Goal: Browse casually: Explore the website without a specific task or goal

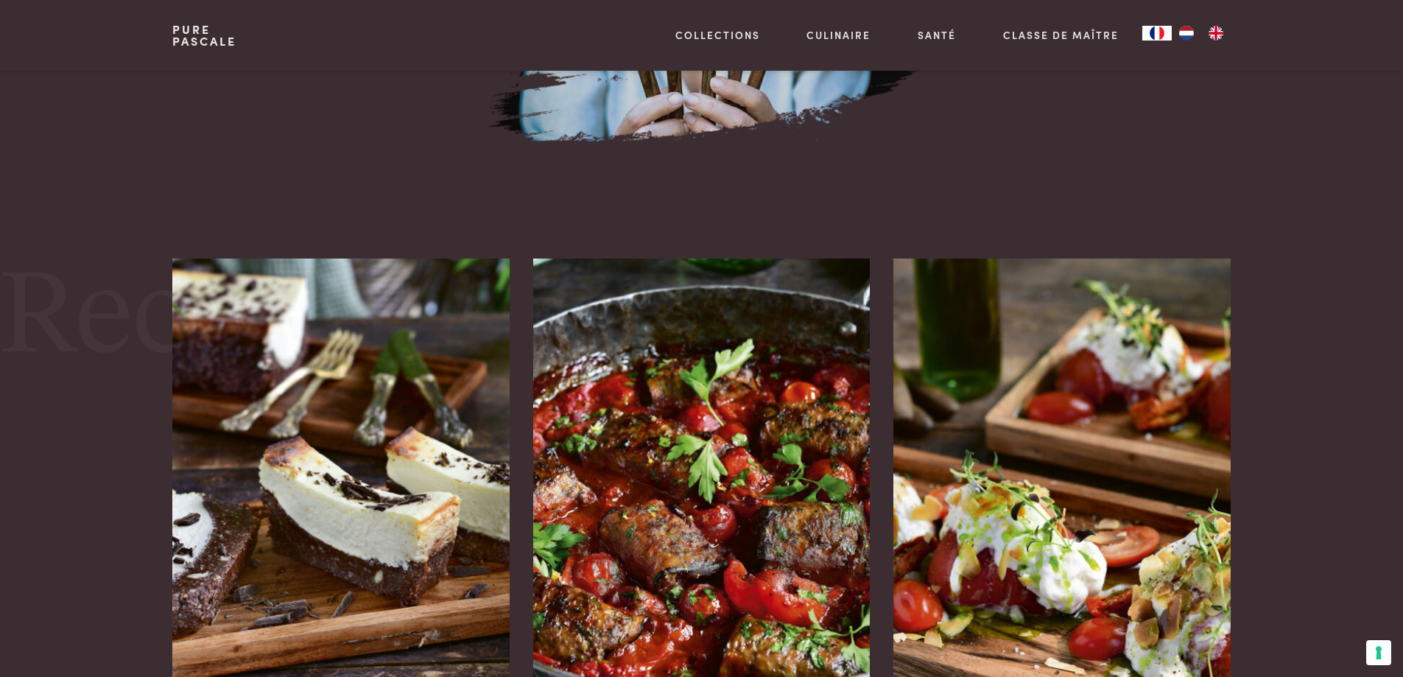
scroll to position [1767, 0]
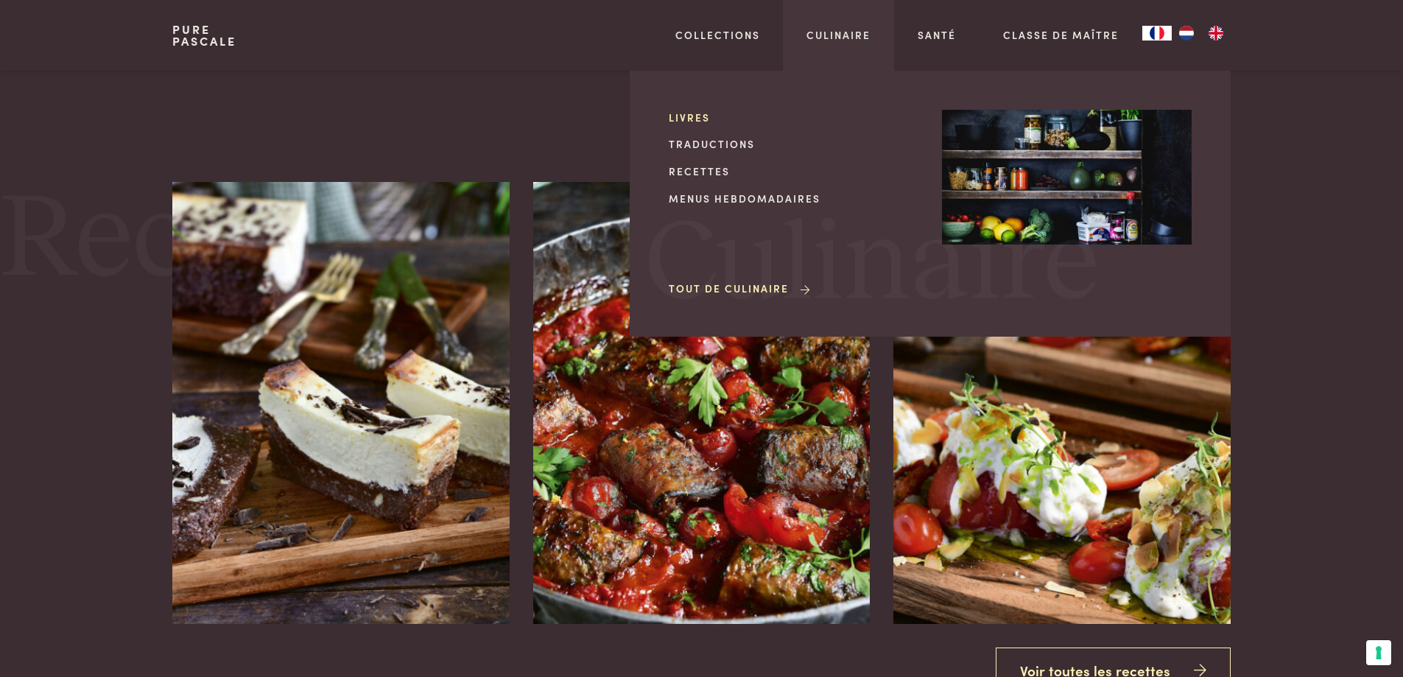
click at [686, 117] on link "Livres" at bounding box center [794, 117] width 250 height 15
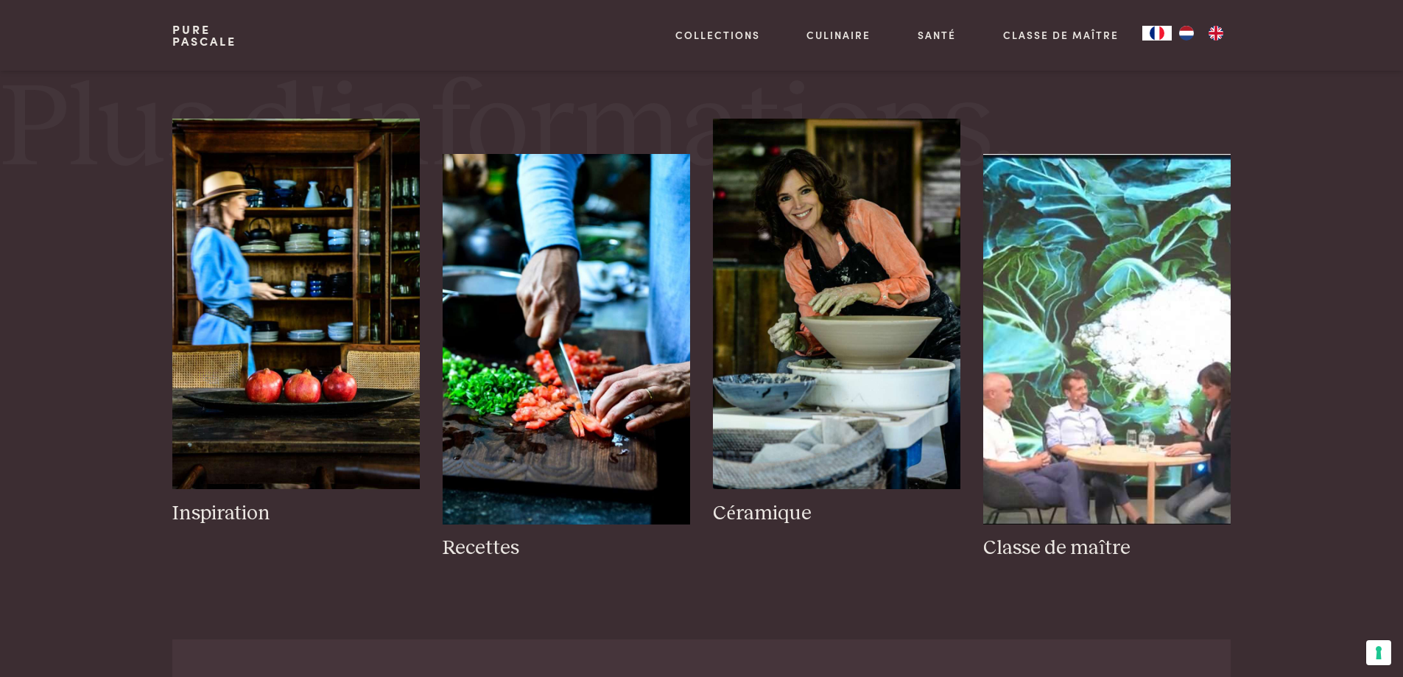
scroll to position [1988, 0]
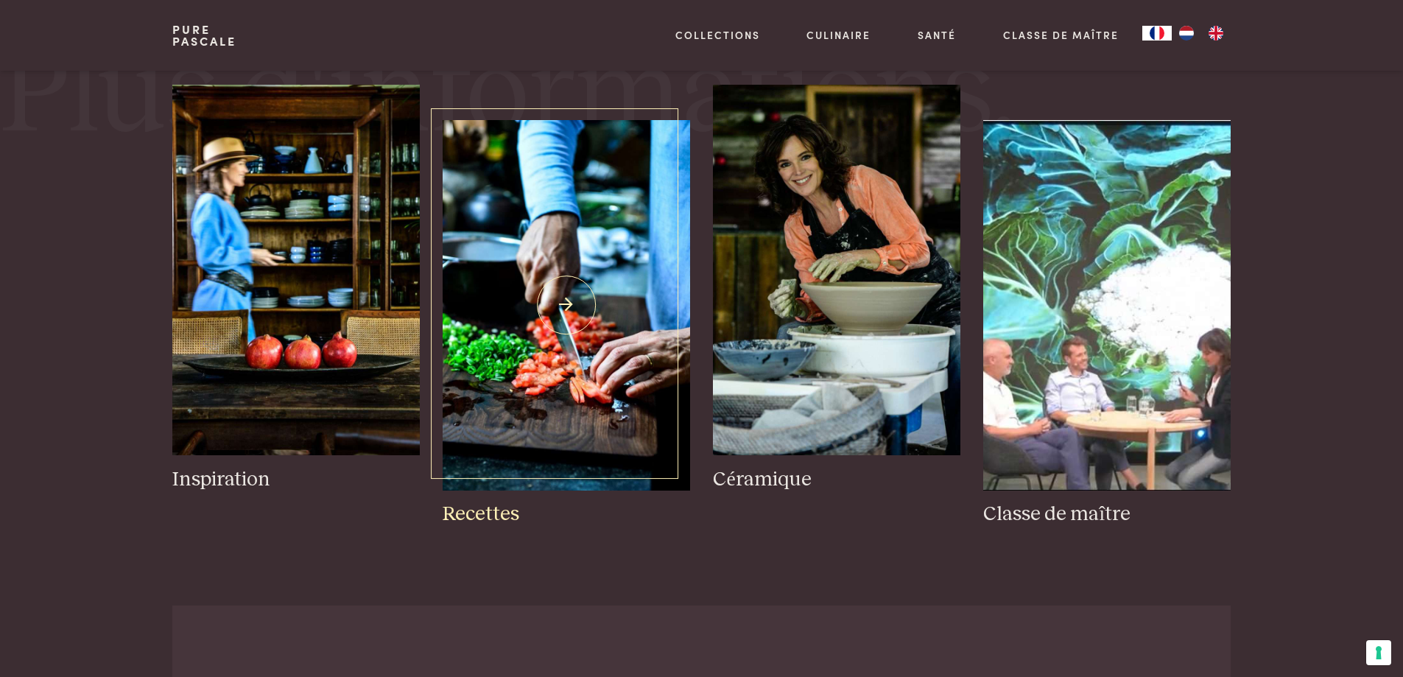
click at [579, 361] on img at bounding box center [566, 305] width 247 height 370
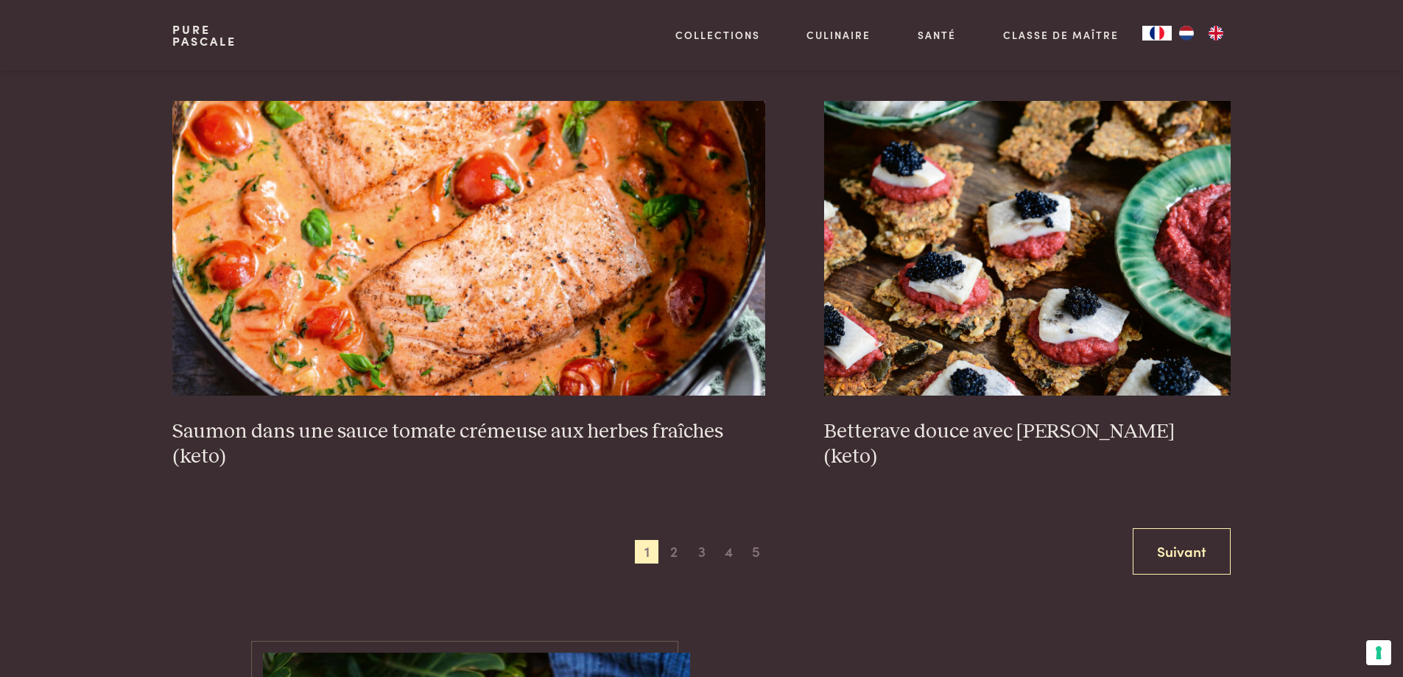
scroll to position [2724, 0]
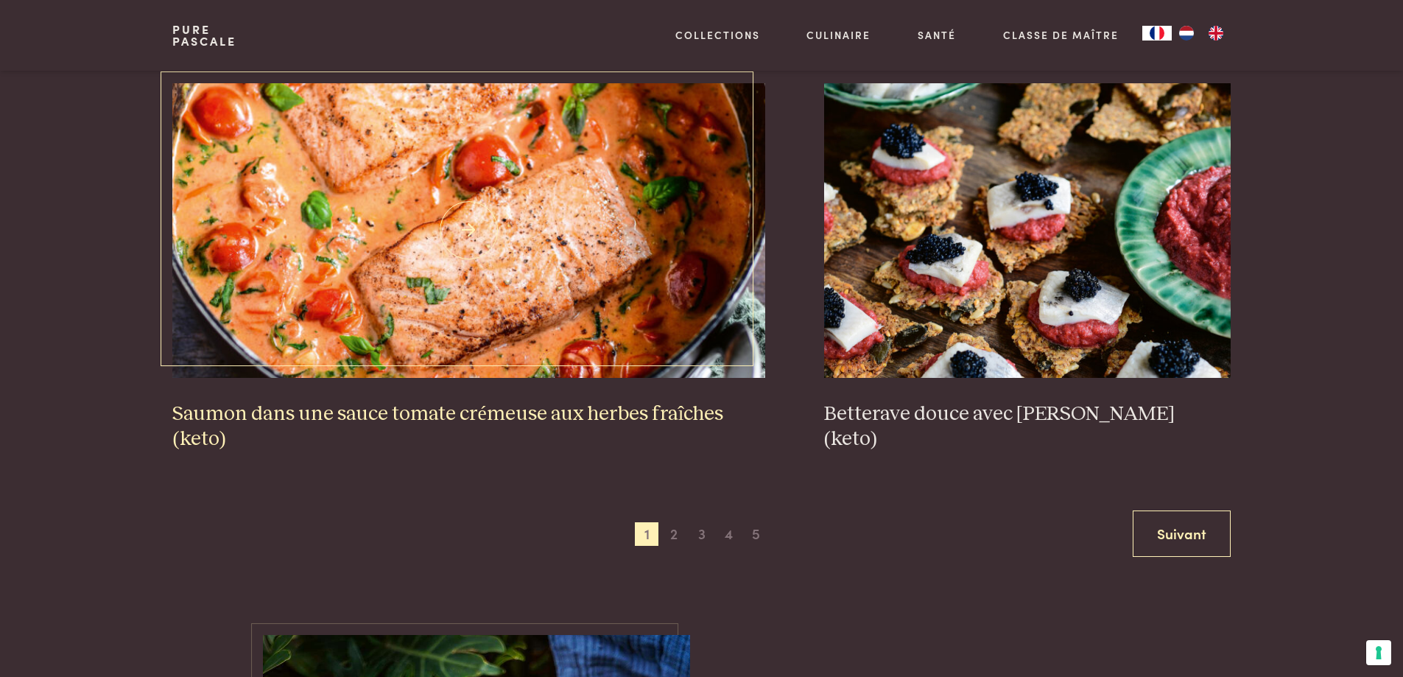
click at [502, 415] on h3 "Saumon dans une sauce tomate crémeuse aux herbes fraîches (keto)" at bounding box center [468, 426] width 593 height 51
click at [674, 535] on span "2" at bounding box center [674, 534] width 24 height 24
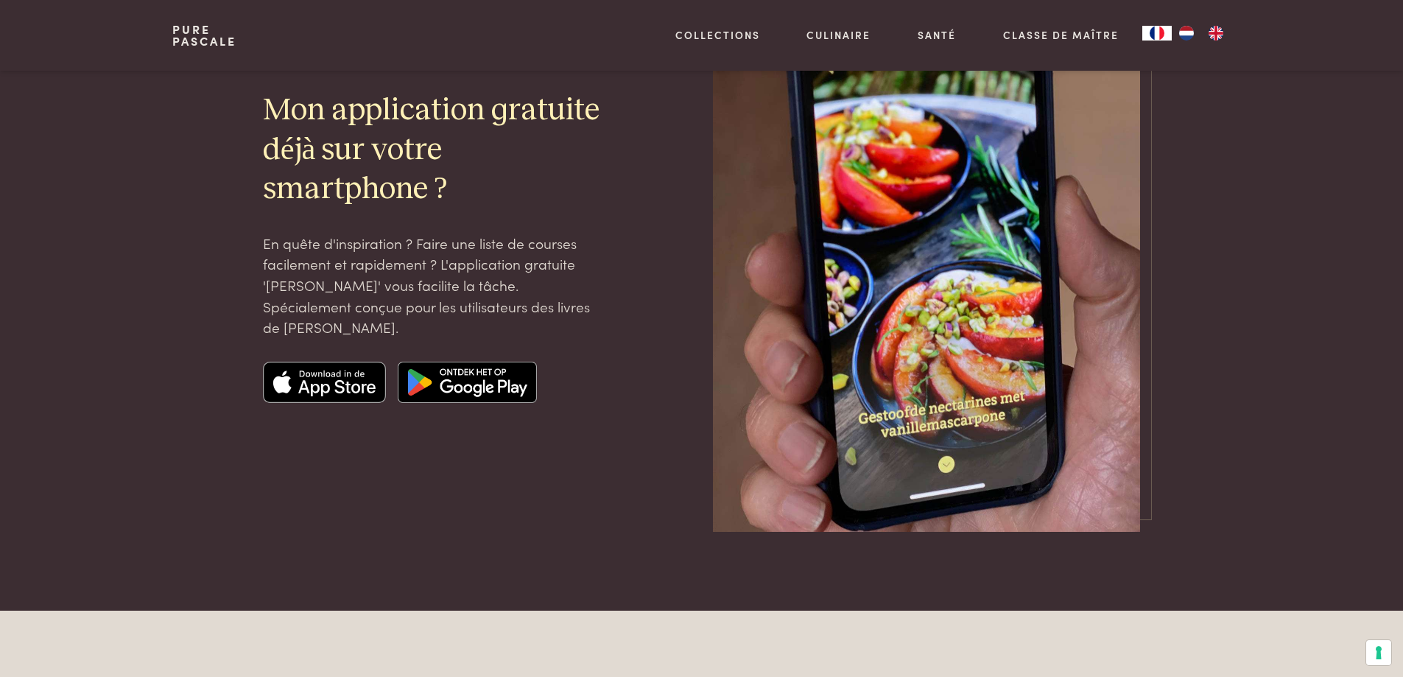
scroll to position [4115, 0]
click at [324, 388] on img at bounding box center [325, 382] width 124 height 41
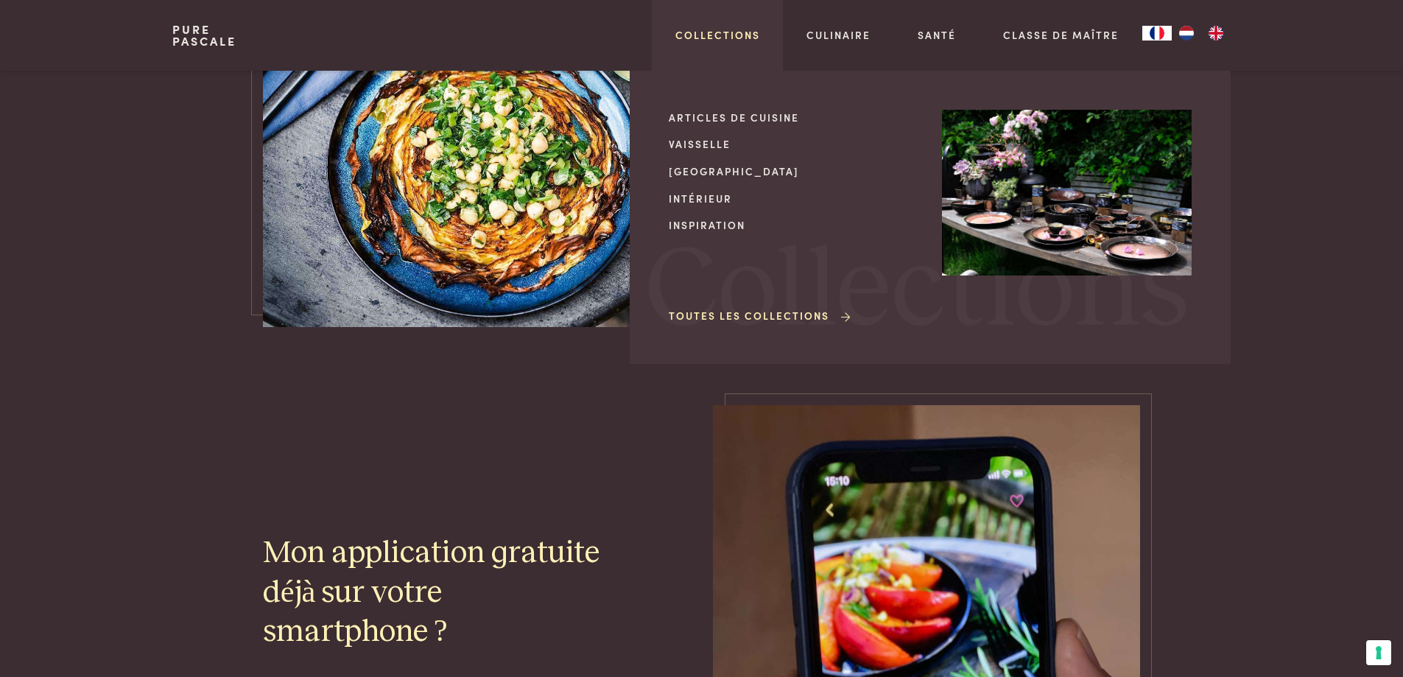
click at [725, 33] on link "Collections" at bounding box center [717, 34] width 85 height 15
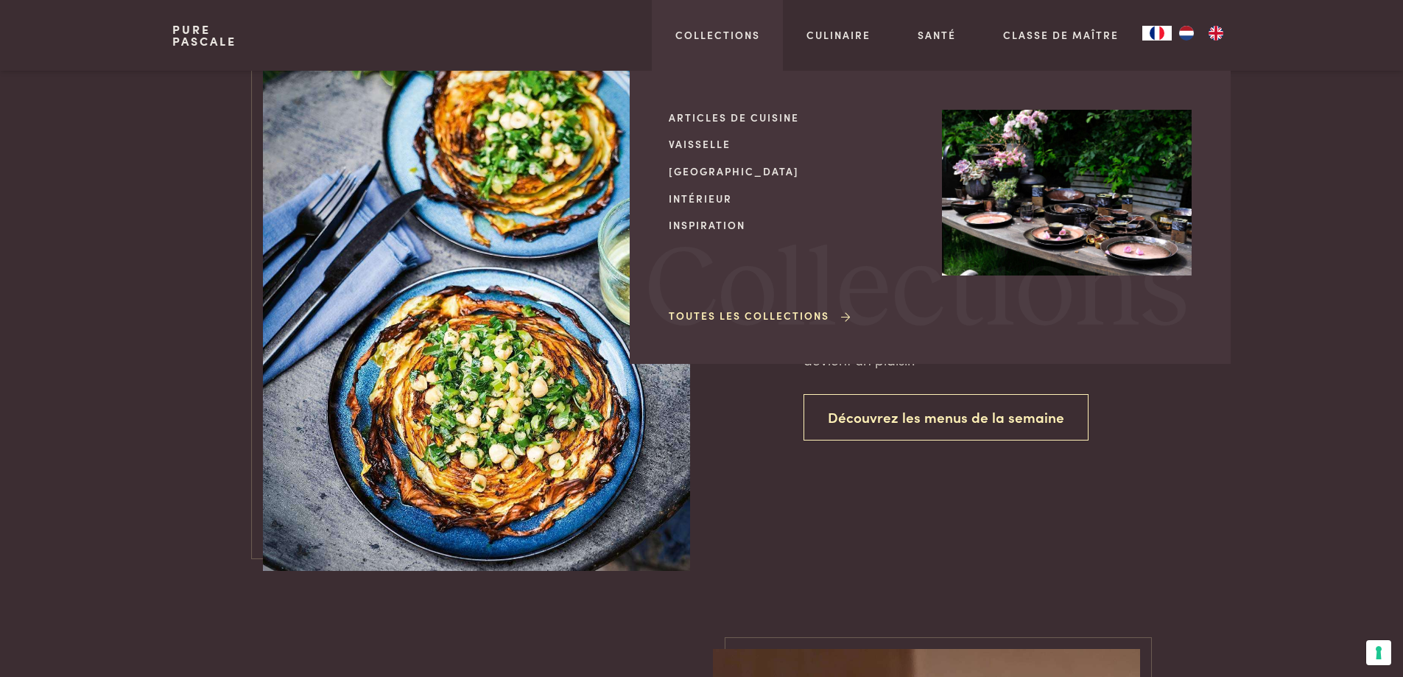
scroll to position [3305, 0]
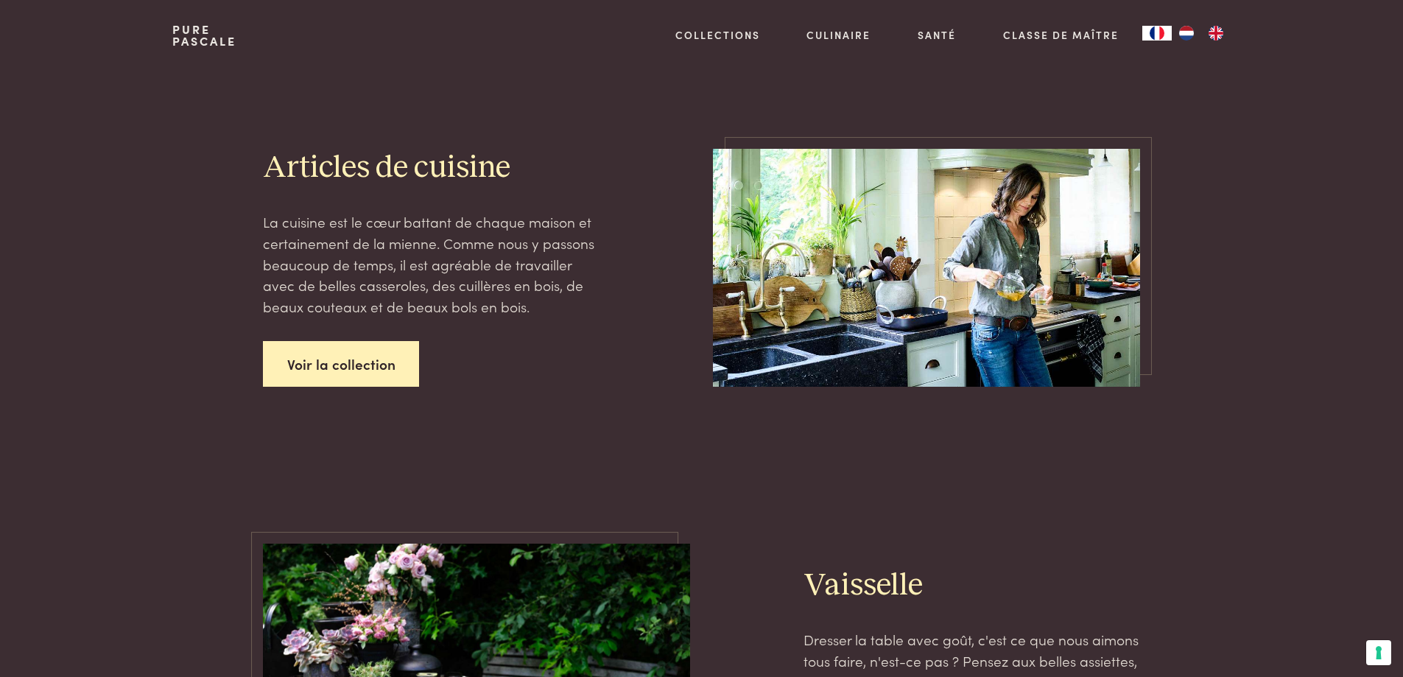
click at [362, 367] on link "Voir la collection" at bounding box center [341, 364] width 157 height 46
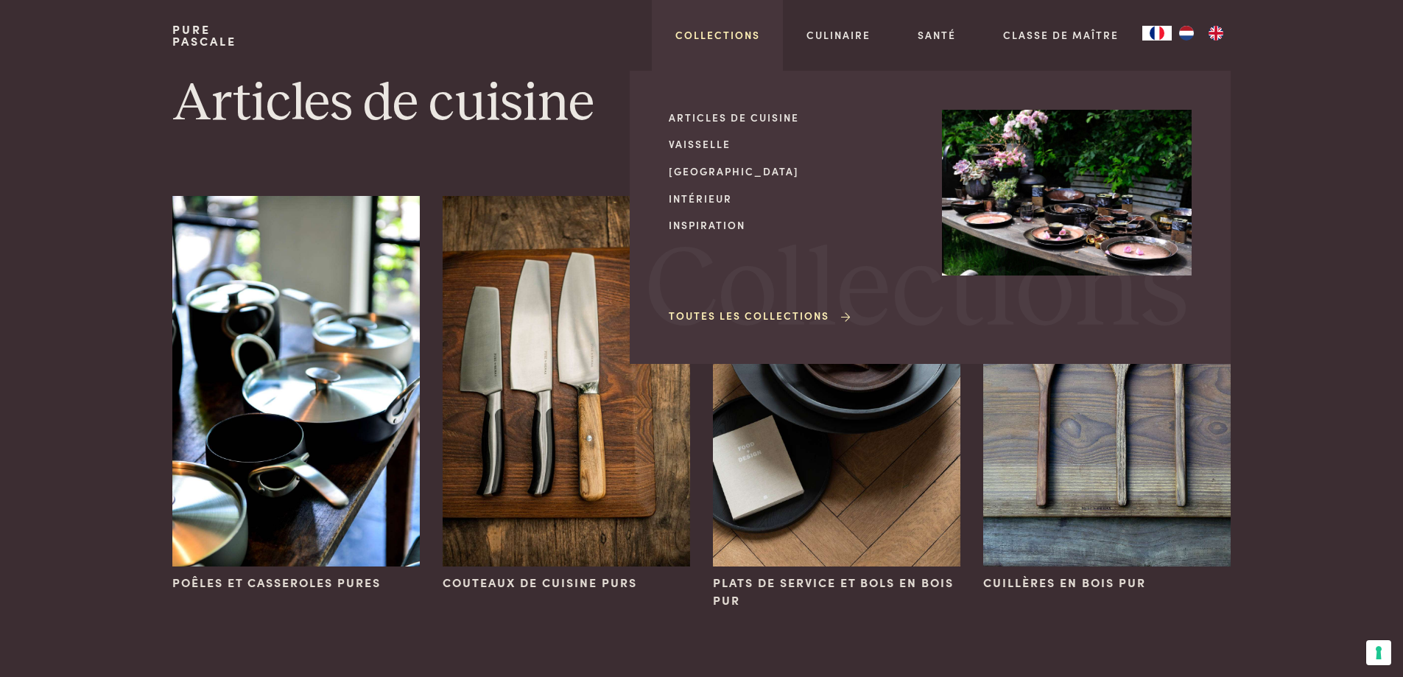
click at [694, 36] on link "Collections" at bounding box center [717, 34] width 85 height 15
